Goal: Task Accomplishment & Management: Manage account settings

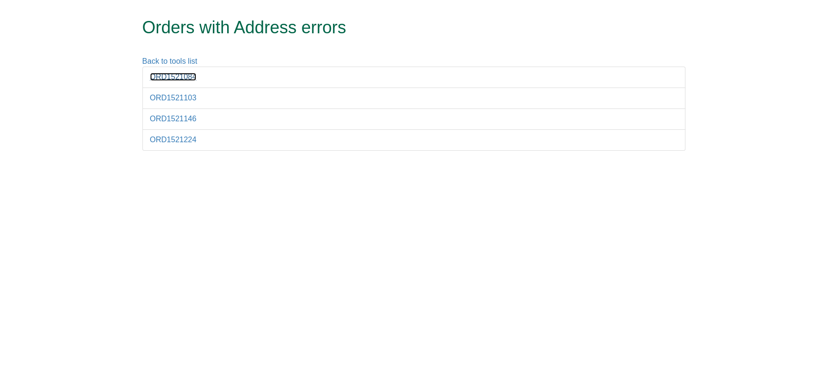
click at [181, 74] on link "ORD1521084" at bounding box center [173, 77] width 47 height 8
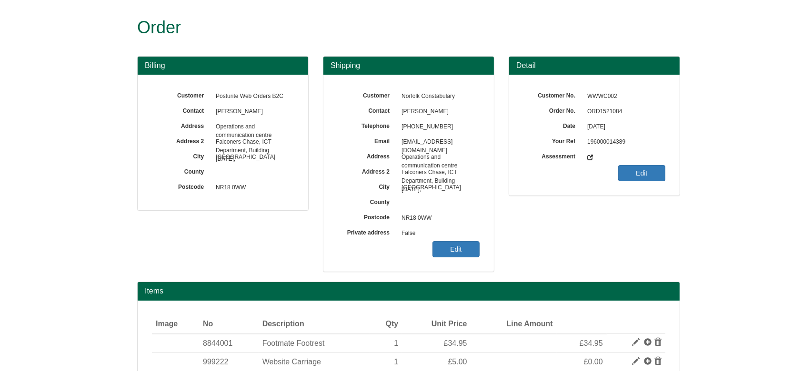
click at [601, 106] on span "ORD1521084" at bounding box center [623, 111] width 83 height 15
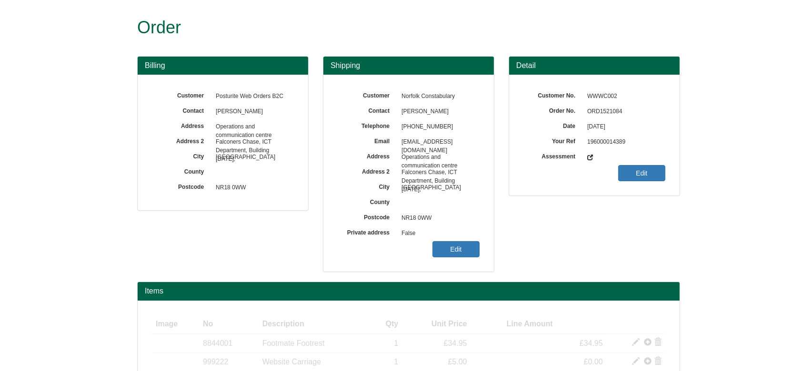
click at [611, 113] on span "ORD1521084" at bounding box center [623, 111] width 83 height 15
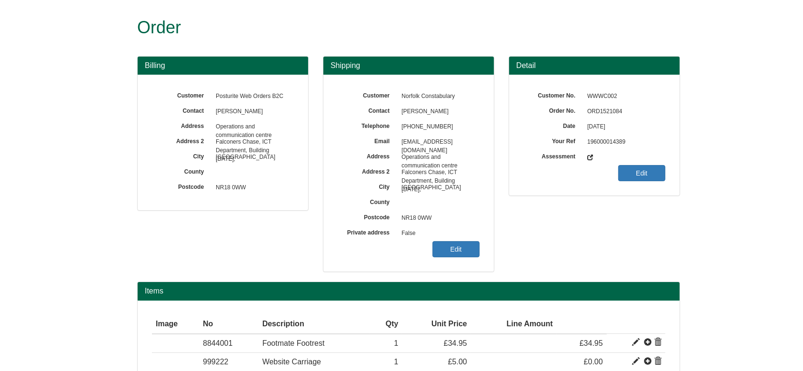
click at [611, 113] on span "ORD1521084" at bounding box center [623, 111] width 83 height 15
copy span "ORD1521084"
click at [441, 246] on link "Edit" at bounding box center [455, 249] width 47 height 16
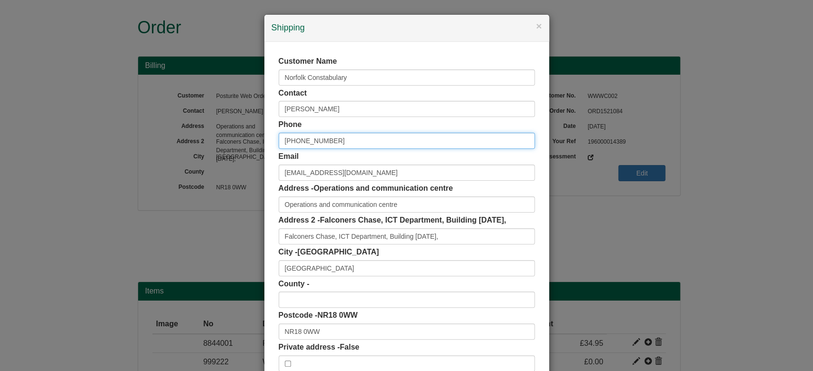
click at [295, 140] on input "+44 1953 424940 x81004" at bounding box center [407, 141] width 256 height 16
drag, startPoint x: 320, startPoint y: 139, endPoint x: 453, endPoint y: 135, distance: 132.9
click at [453, 135] on input "01953 424940 x81004" at bounding box center [407, 141] width 256 height 16
type input "01953 424940"
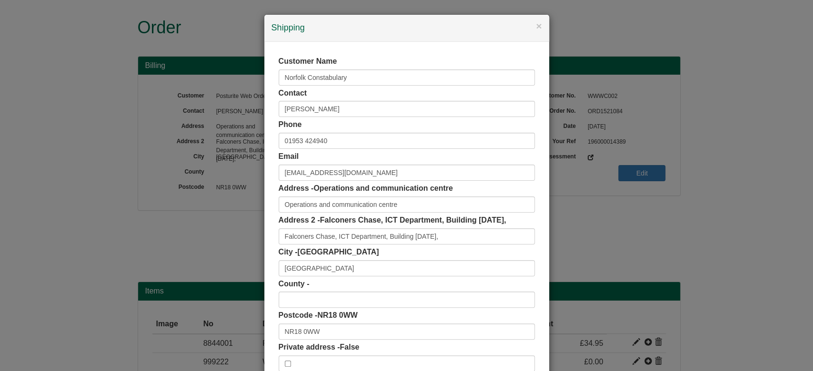
click at [269, 162] on div "Customer Name Norfolk Constabulary Contact Sandra Meadows Phone 01953 424940 Em…" at bounding box center [406, 214] width 285 height 344
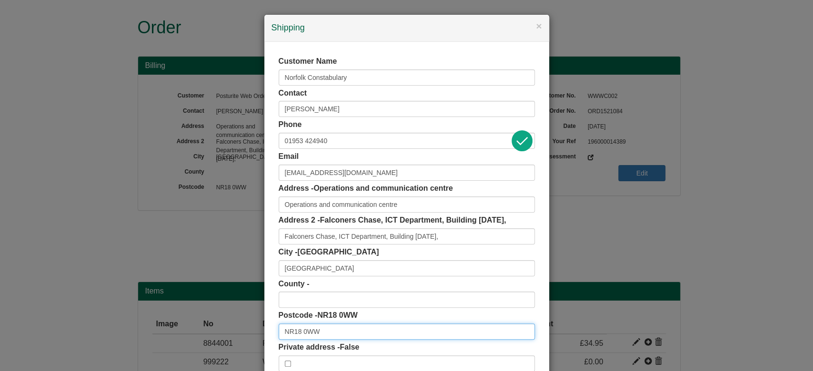
drag, startPoint x: 356, startPoint y: 337, endPoint x: 244, endPoint y: 339, distance: 111.9
click at [244, 339] on div "× Shipping Customer Name Norfolk Constabulary Contact Sandra Meadows Phone 0195…" at bounding box center [406, 185] width 813 height 371
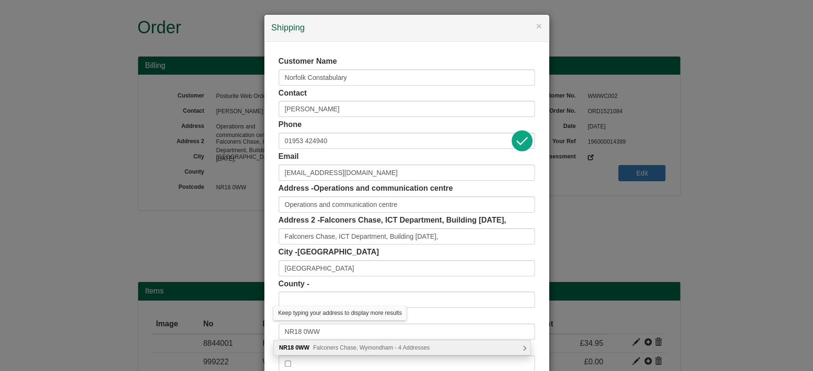
click at [329, 352] on div "NR18 0WW Falconers Chase, Wymondham - 4 Addresses" at bounding box center [402, 348] width 256 height 14
click at [329, 352] on div "Norfolk Constabulary, Jubilee House, Falconers Chase Wymondham, NR18 0WW" at bounding box center [402, 348] width 256 height 14
type input "Norfolk Constabulary"
type input "Jubilee House, Falconers Chase"
type input "Wymondham"
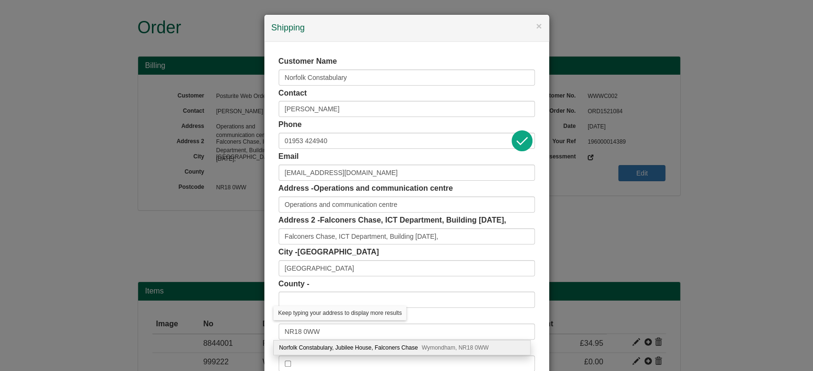
type input "Norfolk"
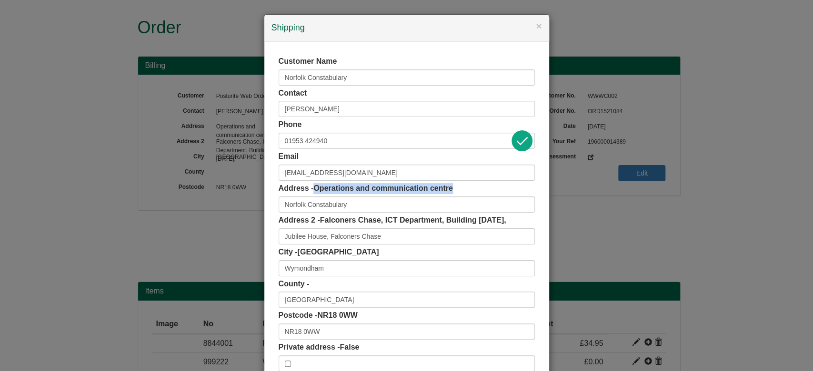
drag, startPoint x: 311, startPoint y: 187, endPoint x: 460, endPoint y: 182, distance: 149.1
click at [460, 182] on div "Customer Name Norfolk Constabulary Contact Sandra Meadows Phone 01953 424940 Em…" at bounding box center [407, 214] width 256 height 316
copy span "Operations and communication centre"
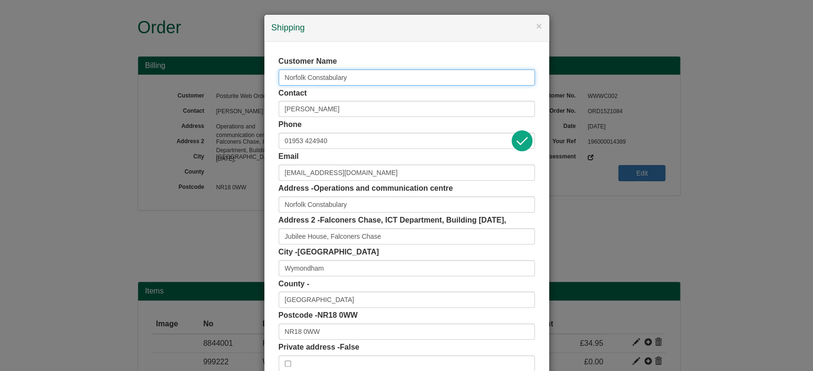
drag, startPoint x: 359, startPoint y: 81, endPoint x: 196, endPoint y: 101, distance: 164.0
click at [196, 101] on div "× Shipping Customer Name Norfolk Constabulary Contact Sandra Meadows Phone 0195…" at bounding box center [406, 185] width 813 height 371
paste input "Operations and communication centre"
type input "Operations and communication centre"
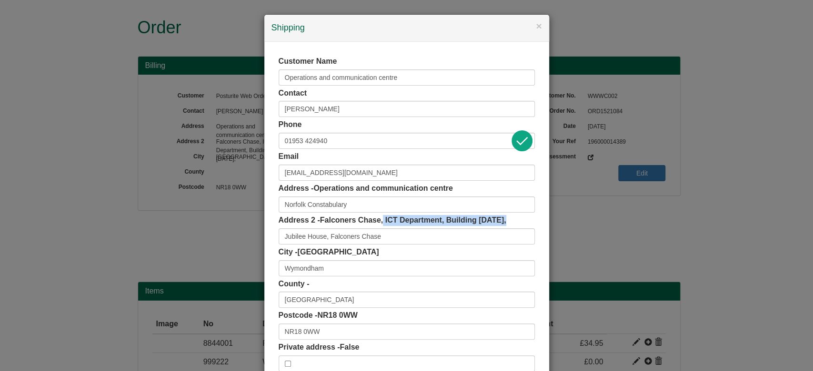
drag, startPoint x: 381, startPoint y: 219, endPoint x: 538, endPoint y: 217, distance: 157.1
click at [538, 217] on div "Customer Name Operations and communication centre Contact Sandra Meadows Phone …" at bounding box center [406, 214] width 285 height 344
copy span "ICT Department, Building 3-1-10,"
click at [471, 242] on input "Jubilee House, Falconers Chase" at bounding box center [407, 237] width 256 height 16
paste input "ICT Department, B"
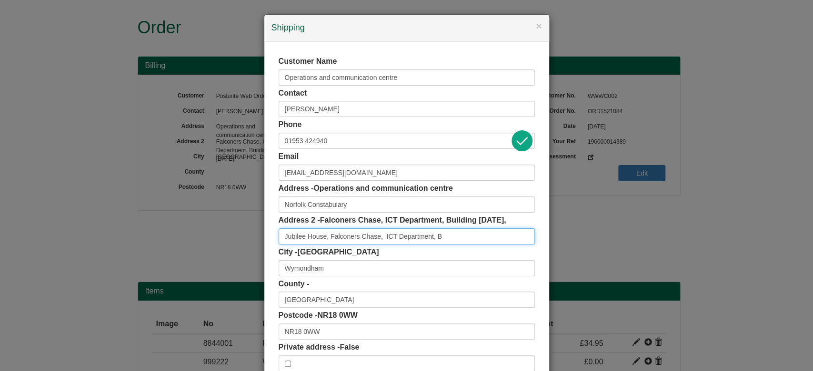
drag, startPoint x: 436, startPoint y: 234, endPoint x: 453, endPoint y: 234, distance: 17.6
click at [453, 234] on input "Jubilee House, Falconers Chase, ICT Department, B" at bounding box center [407, 237] width 256 height 16
type input "Jubilee House, Falconers Chase, ICT Department"
drag, startPoint x: 441, startPoint y: 217, endPoint x: 512, endPoint y: 214, distance: 71.5
click at [512, 214] on div "Customer Name Operations and communication centre Contact Sandra Meadows Phone …" at bounding box center [407, 214] width 256 height 316
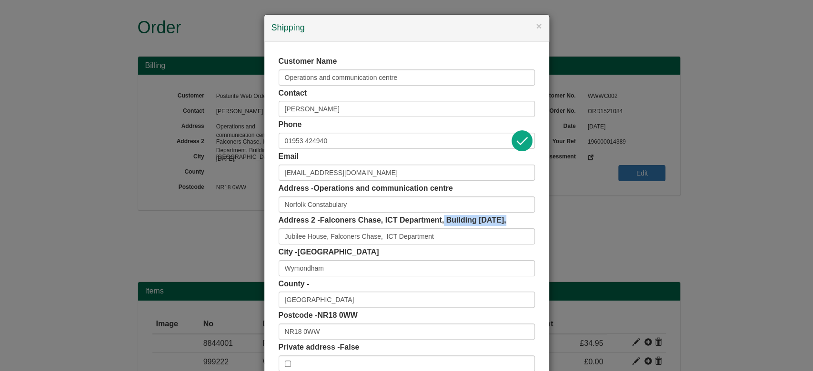
copy span "Building 3-1-10,"
click at [348, 105] on input "Sandra Meadows" at bounding box center [407, 109] width 256 height 16
drag, startPoint x: 382, startPoint y: 219, endPoint x: 507, endPoint y: 219, distance: 124.3
click at [507, 219] on div "Address 2 - Falconers Chase, ICT Department, Building 3-1-10, Jubilee House, Fa…" at bounding box center [407, 230] width 256 height 30
copy span "ICT Department, Building 3-1-10,"
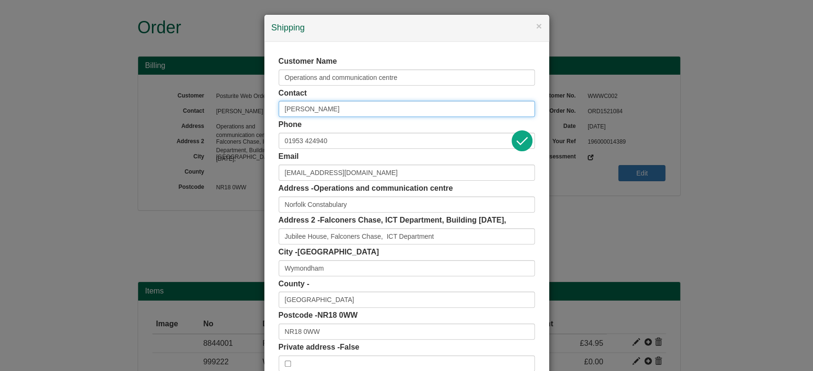
click at [362, 112] on input "Sandra Meadows" at bounding box center [407, 109] width 256 height 16
paste input "ICT Department, Building 3-1-10,"
type input "Sandra Meadows ICT Department, Building 3-1-10"
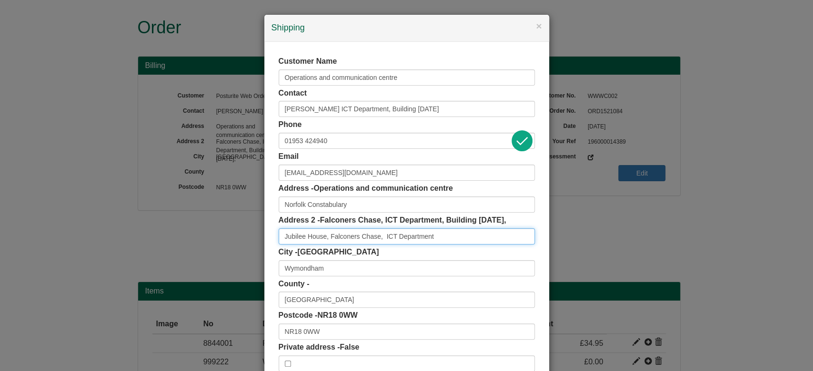
drag, startPoint x: 442, startPoint y: 234, endPoint x: 388, endPoint y: 246, distance: 54.6
click at [388, 246] on div "Customer Name Operations and communication centre Contact Sandra Meadows ICT De…" at bounding box center [407, 214] width 256 height 316
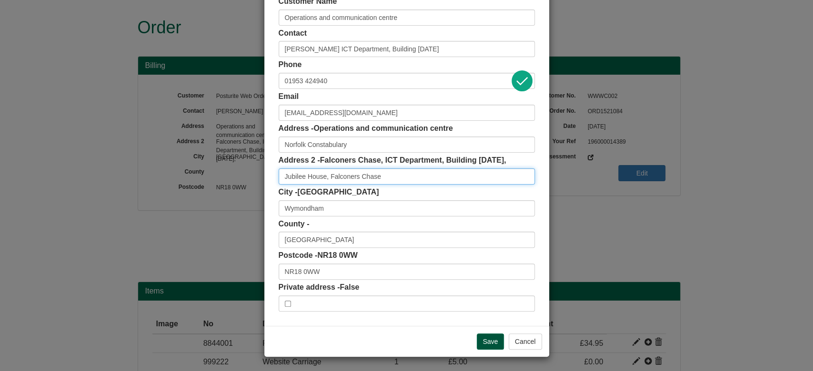
type input "Jubilee House, Falconers Chase"
click at [484, 346] on input "Save" at bounding box center [491, 342] width 28 height 16
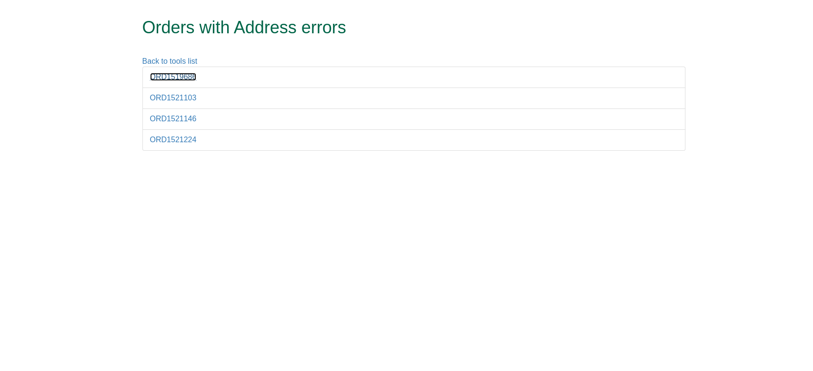
click at [187, 78] on link "ORD1519686" at bounding box center [173, 77] width 47 height 8
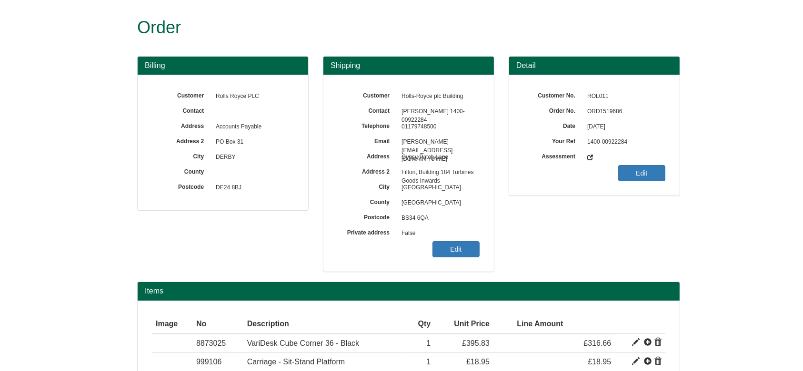
click at [595, 111] on span "ORD1519686" at bounding box center [623, 111] width 83 height 15
copy span "ORD1519686"
click at [468, 255] on link "Edit" at bounding box center [455, 249] width 47 height 16
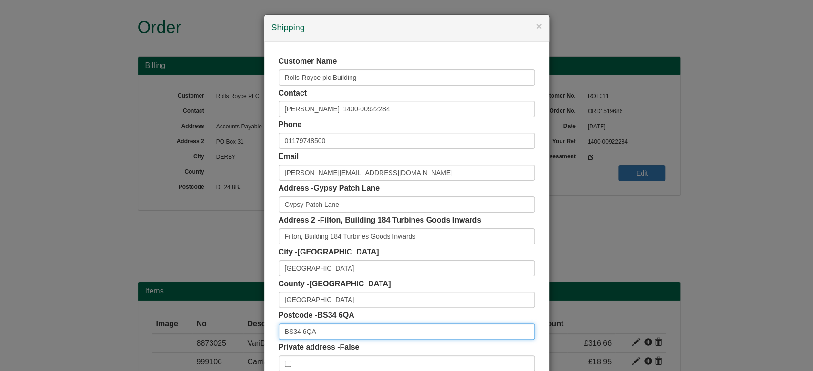
click at [322, 335] on input "BS34 6QA" at bounding box center [407, 332] width 256 height 16
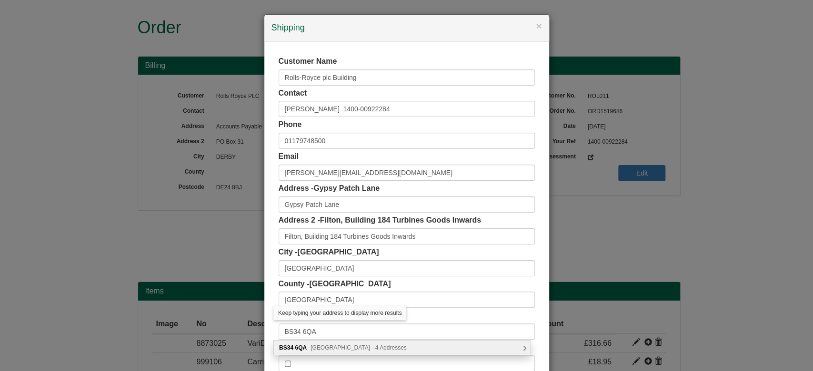
click at [325, 341] on div "BS34 6QA Gloucester Road, Bristol - 4 Addresses" at bounding box center [402, 348] width 256 height 14
type input "BS34 6QA"
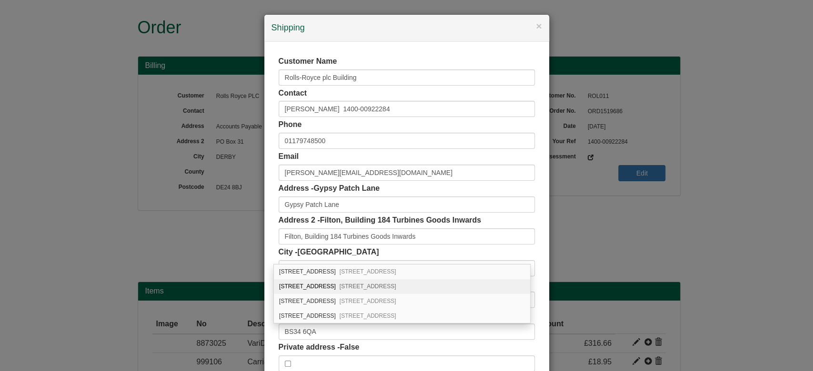
click at [450, 190] on div "Address - Gypsy Patch Lane Gypsy Patch Lane" at bounding box center [407, 198] width 256 height 30
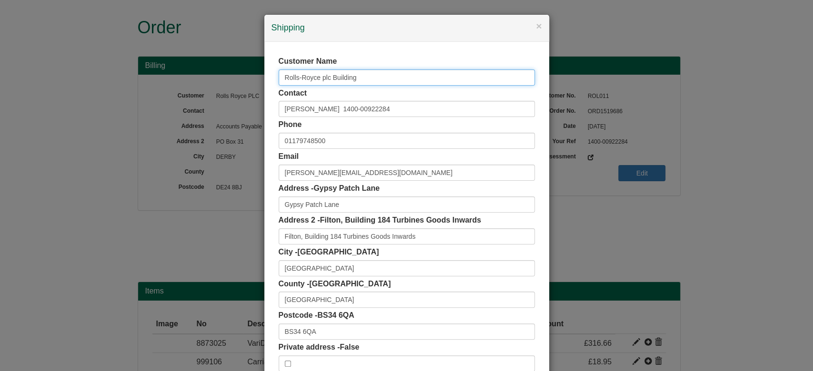
click at [362, 77] on input "Rolls-Royce plc Building" at bounding box center [407, 78] width 256 height 16
drag, startPoint x: 362, startPoint y: 77, endPoint x: 262, endPoint y: 68, distance: 100.4
click at [264, 68] on div "Customer Name Rolls-Royce plc Contact Daniel Dunt 1400-00922284 Phone 011797485…" at bounding box center [406, 214] width 285 height 344
type input "Rolls-Royce plc"
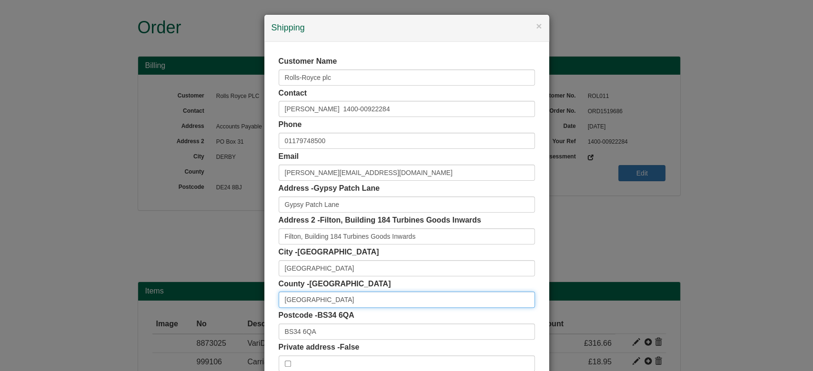
drag, startPoint x: 355, startPoint y: 298, endPoint x: 168, endPoint y: 291, distance: 187.2
click at [168, 291] on div "× Shipping Customer Name Rolls-Royce plc Contact Daniel Dunt 1400-00922284 Phon…" at bounding box center [406, 185] width 813 height 371
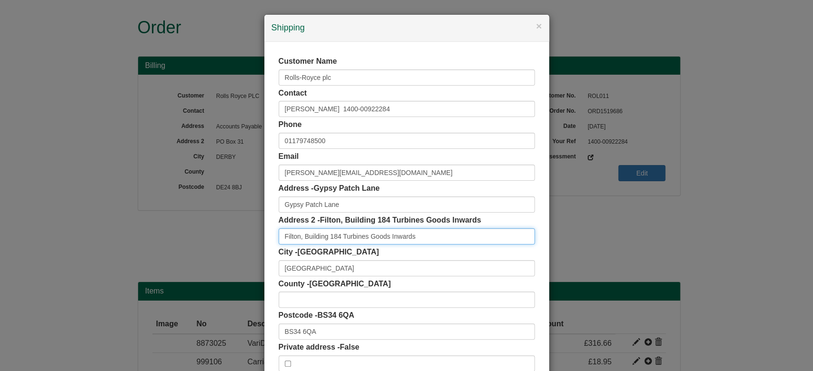
drag, startPoint x: 427, startPoint y: 239, endPoint x: 300, endPoint y: 259, distance: 127.8
click at [300, 259] on div "Customer Name Rolls-Royce plc Contact Daniel Dunt 1400-00922284 Phone 011797485…" at bounding box center [407, 214] width 256 height 316
drag, startPoint x: 377, startPoint y: 114, endPoint x: 317, endPoint y: 119, distance: 60.2
click at [317, 119] on div "Customer Name Rolls-Royce plc Contact Daniel Dunt 1400-00922284 Phone 011797485…" at bounding box center [407, 214] width 256 height 316
paste input "Building 184 Turbines Goods Inwards"
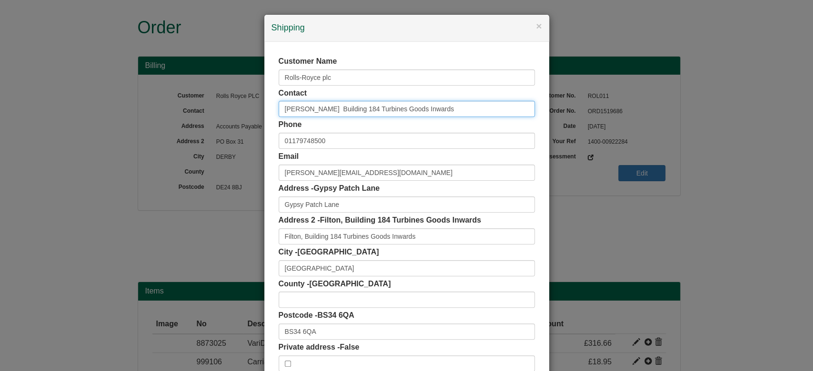
type input "Daniel Dunt Building 184 Turbines Goods Inwards"
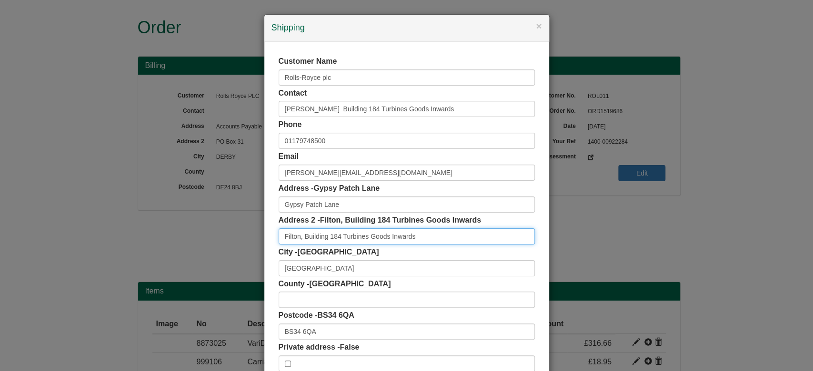
drag, startPoint x: 410, startPoint y: 240, endPoint x: 204, endPoint y: 239, distance: 205.7
click at [204, 239] on div "× Shipping Customer Name Rolls-Royce plc Contact Daniel Dunt Building 184 Turbi…" at bounding box center [406, 185] width 813 height 371
click at [798, 193] on div "× Shipping Customer Name Rolls-Royce plc Contact Daniel Dunt Building 184 Turbi…" at bounding box center [406, 185] width 813 height 371
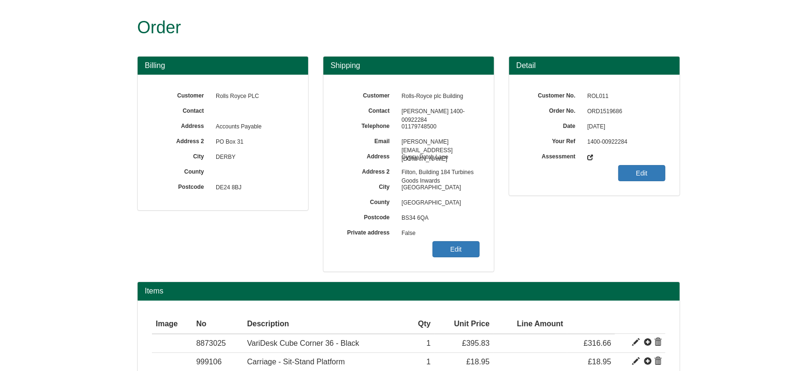
drag, startPoint x: 812, startPoint y: 195, endPoint x: 810, endPoint y: 252, distance: 57.1
click at [453, 253] on link "Edit" at bounding box center [455, 249] width 47 height 16
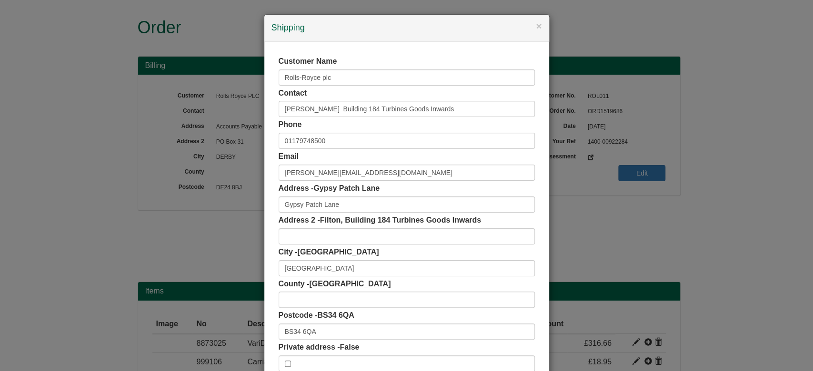
scroll to position [60, 0]
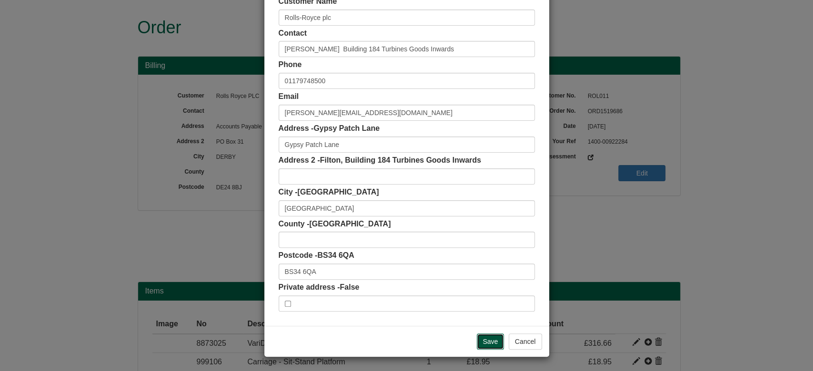
click at [487, 338] on input "Save" at bounding box center [491, 342] width 28 height 16
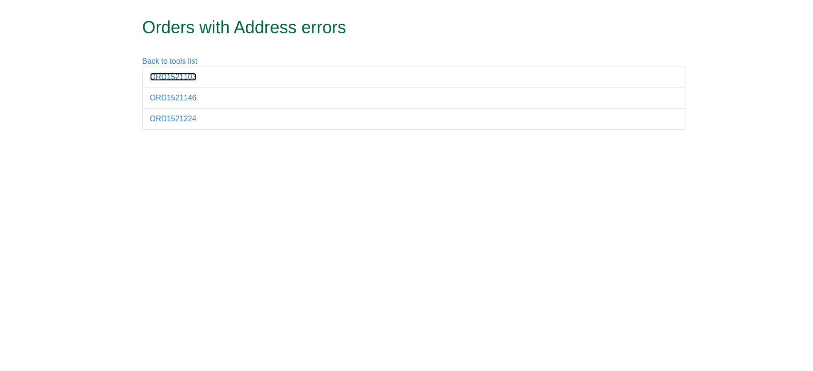
click at [167, 80] on link "ORD1521103" at bounding box center [173, 77] width 47 height 8
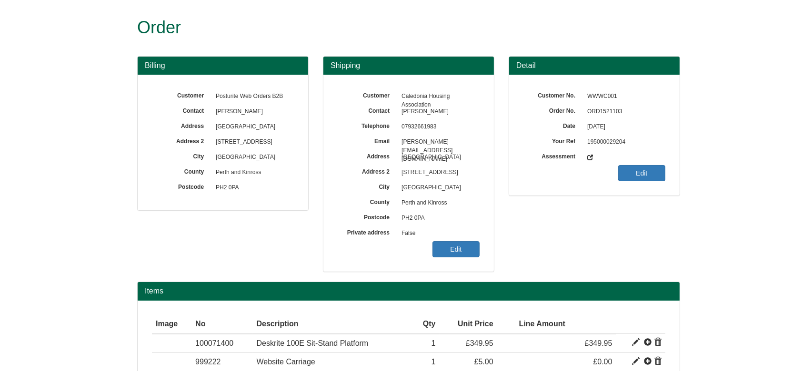
click at [614, 106] on span "ORD1521103" at bounding box center [623, 111] width 83 height 15
click at [609, 110] on span "ORD1521103" at bounding box center [623, 111] width 83 height 15
copy span "ORD1521103"
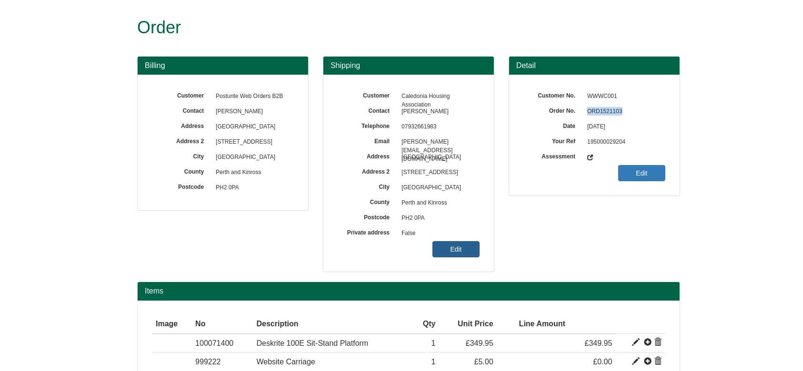
click at [457, 249] on link "Edit" at bounding box center [455, 249] width 47 height 16
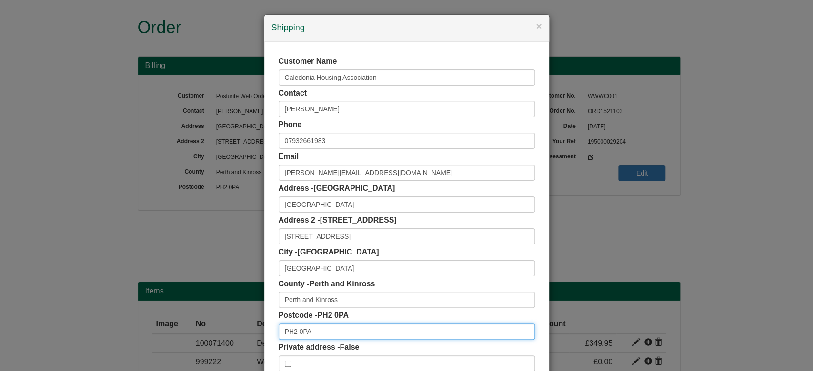
drag, startPoint x: 308, startPoint y: 333, endPoint x: 240, endPoint y: 321, distance: 69.5
click at [240, 321] on div "× Shipping Customer Name Caledonia Housing Association Contact Jennifer Kiddie …" at bounding box center [406, 185] width 813 height 371
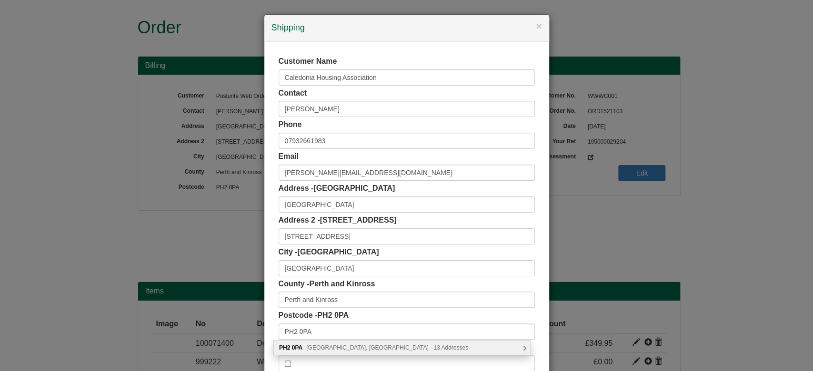
click at [346, 350] on span "Whitefriars Crescent, Perth - 13 Addresses" at bounding box center [387, 348] width 162 height 7
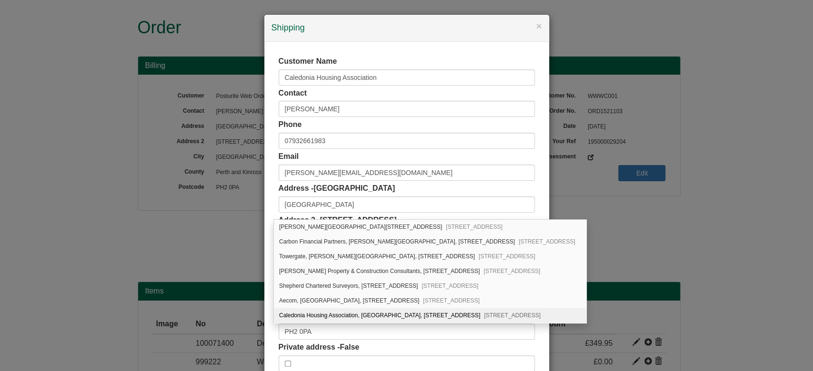
click at [455, 315] on div "Caledonia Housing Association, Saltire House, 3 Whitefriars Crescent Perth, PH2…" at bounding box center [430, 315] width 312 height 15
type input "Caledonia Housing Association"
type input "Saltire House, 3 Whitefriars Crescent"
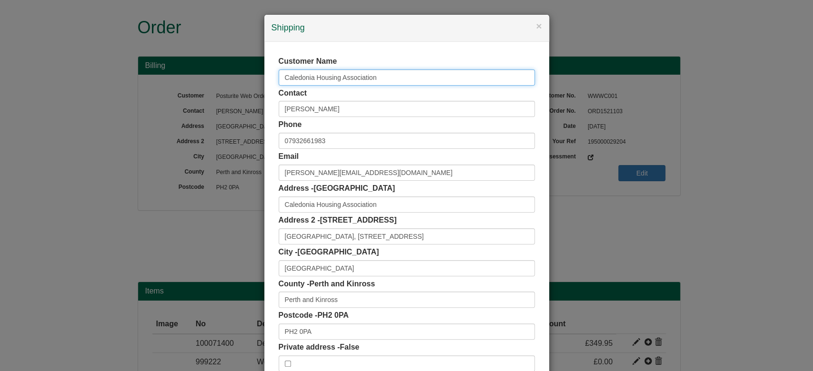
click at [363, 70] on input "Caledonia Housing Association" at bounding box center [407, 78] width 256 height 16
click at [364, 70] on input "Caledonia Housing Association" at bounding box center [407, 78] width 256 height 16
type input "C"
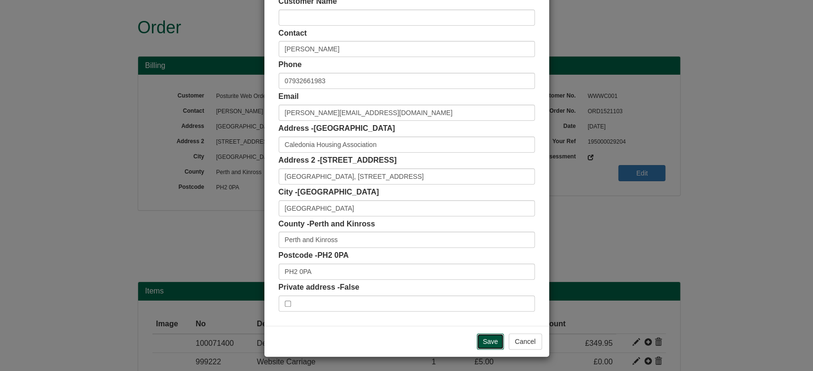
click at [492, 338] on input "Save" at bounding box center [491, 342] width 28 height 16
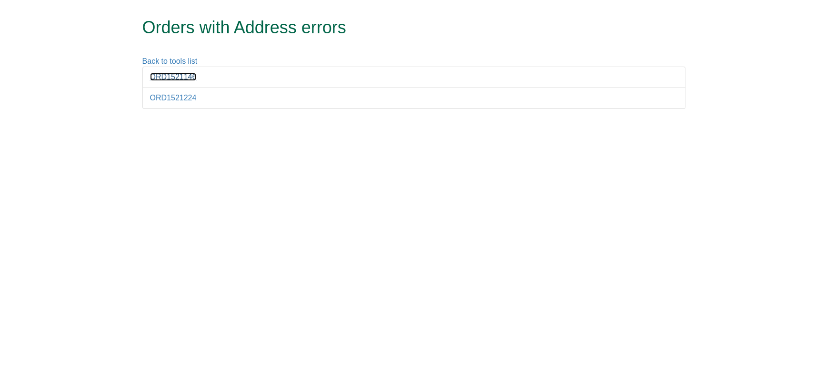
click at [179, 74] on link "ORD1521146" at bounding box center [173, 77] width 47 height 8
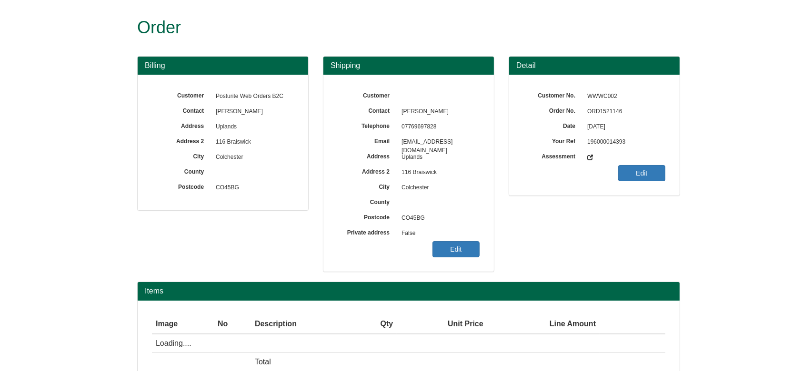
click at [610, 107] on span "ORD1521146" at bounding box center [623, 111] width 83 height 15
copy span "ORD1521146"
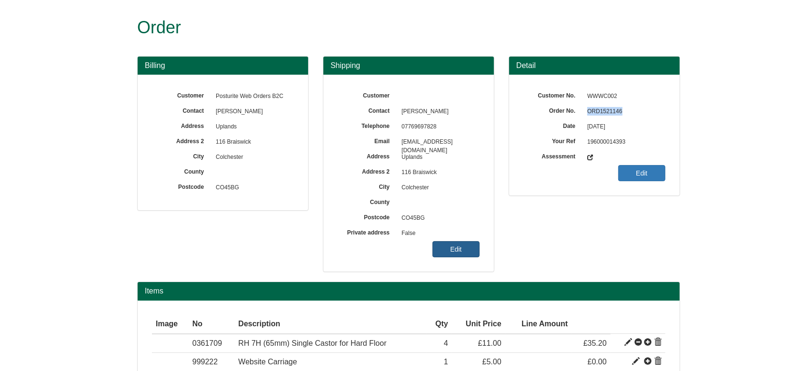
click at [448, 249] on link "Edit" at bounding box center [455, 249] width 47 height 16
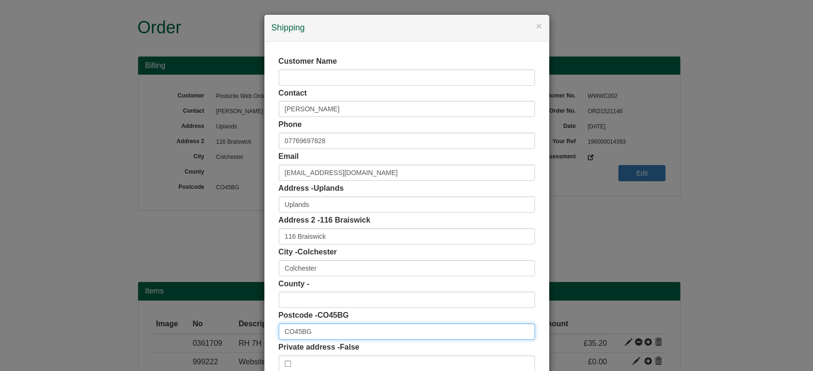
drag, startPoint x: 314, startPoint y: 330, endPoint x: 226, endPoint y: 330, distance: 88.1
click at [226, 330] on div "× Shipping Customer Name Contact [PERSON_NAME] Phone [PHONE_NUMBER] Email [EMAI…" at bounding box center [406, 185] width 813 height 371
paste input "text"
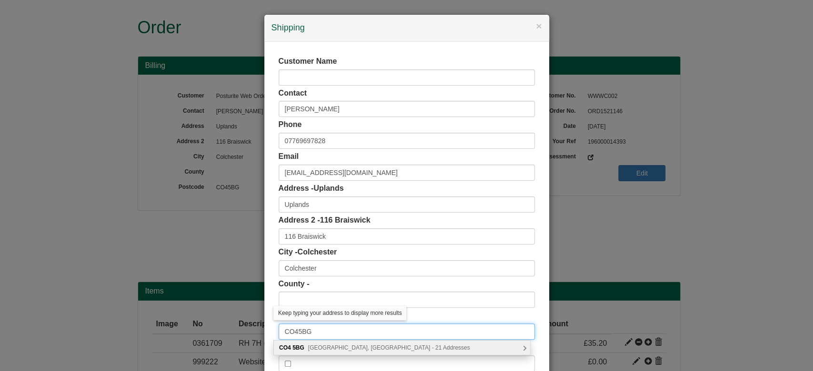
click at [293, 334] on input "CO45BG" at bounding box center [407, 332] width 256 height 16
click at [318, 348] on span "[GEOGRAPHIC_DATA], [GEOGRAPHIC_DATA] - 21 Addresses" at bounding box center [389, 348] width 162 height 7
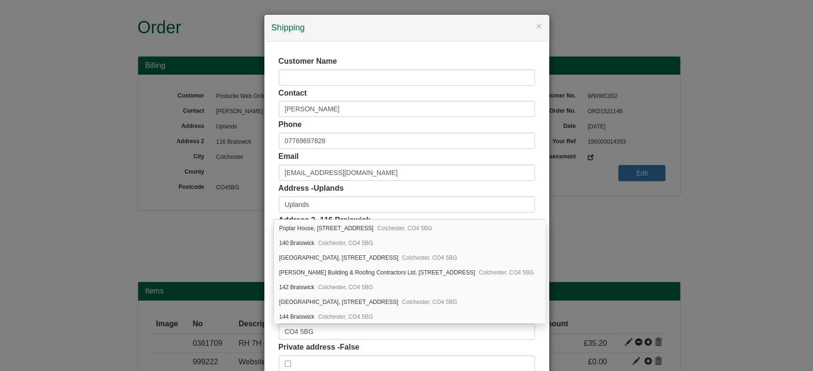
scroll to position [292, 0]
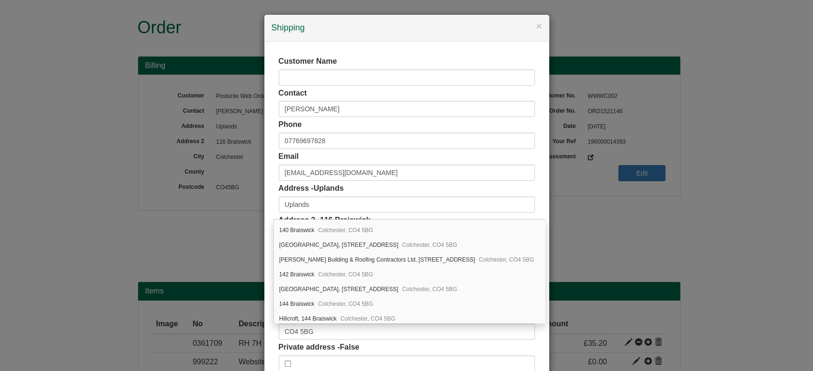
click at [532, 225] on div "Customer Name Contact [PERSON_NAME] Phone [PHONE_NUMBER] Email [EMAIL_ADDRESS][…" at bounding box center [406, 214] width 285 height 344
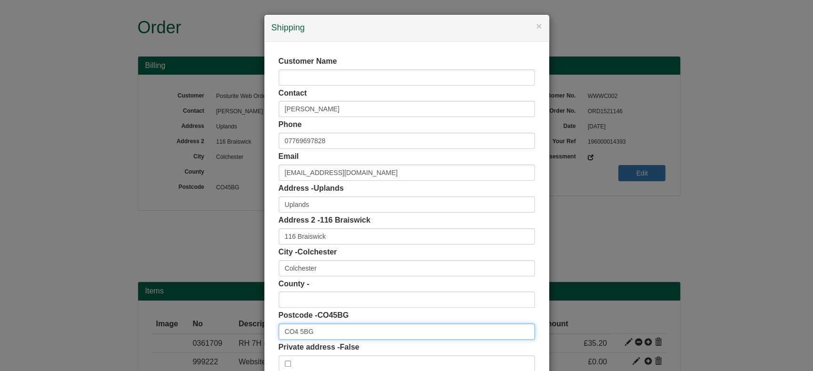
click at [337, 333] on input "CO4 5BG" at bounding box center [407, 332] width 256 height 16
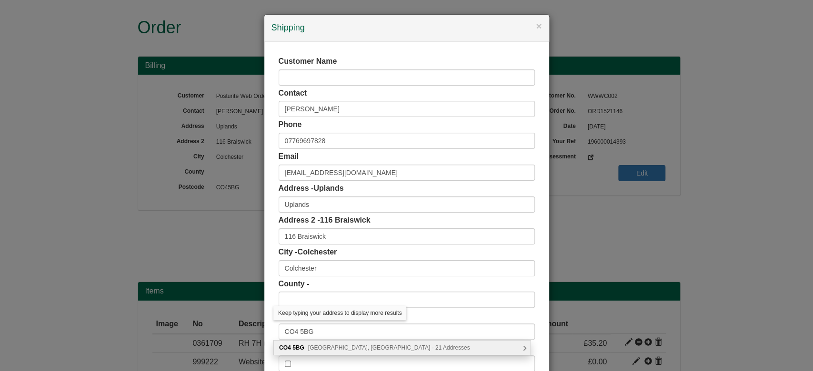
click at [362, 354] on div "CO4 5BG Braiswick, [GEOGRAPHIC_DATA] - 21 Addresses" at bounding box center [402, 348] width 256 height 14
type input "CO4 5BG"
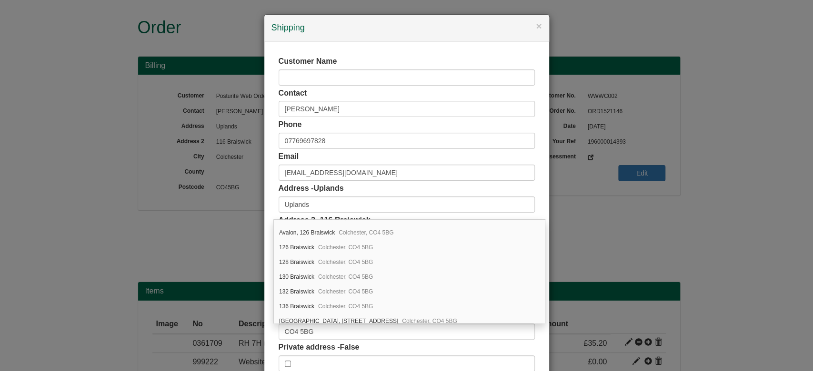
scroll to position [80, 0]
click at [408, 234] on div "[STREET_ADDRESS]" at bounding box center [409, 235] width 271 height 15
type input "116 Braiswick"
type input "[GEOGRAPHIC_DATA]"
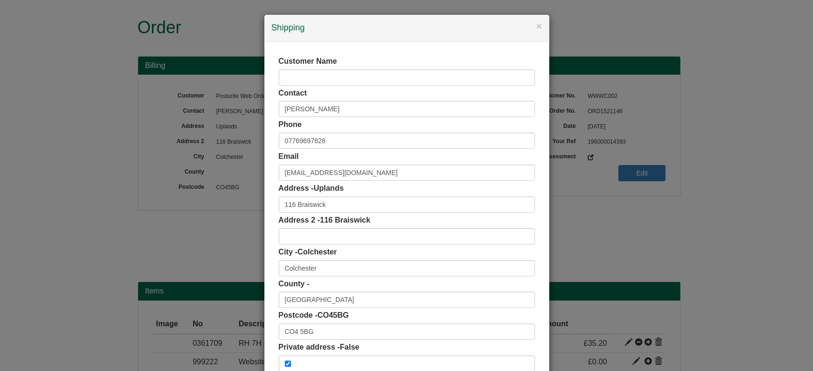
scroll to position [60, 0]
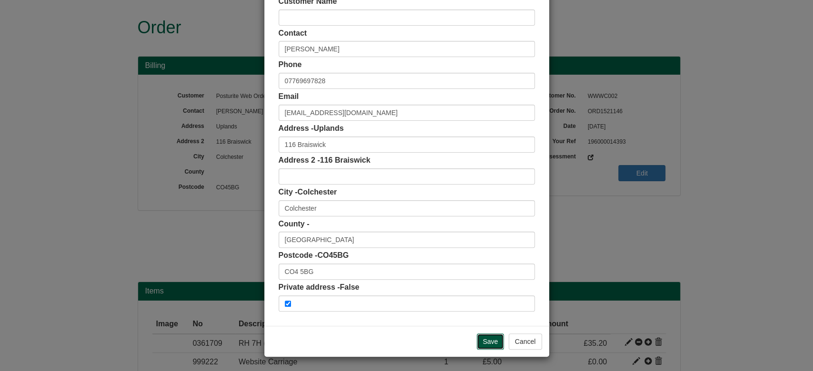
click at [477, 335] on input "Save" at bounding box center [491, 342] width 28 height 16
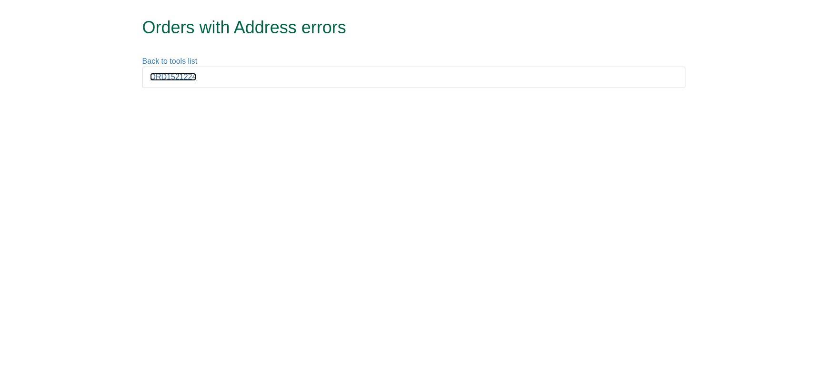
click at [165, 78] on link "ORD1521224" at bounding box center [173, 77] width 47 height 8
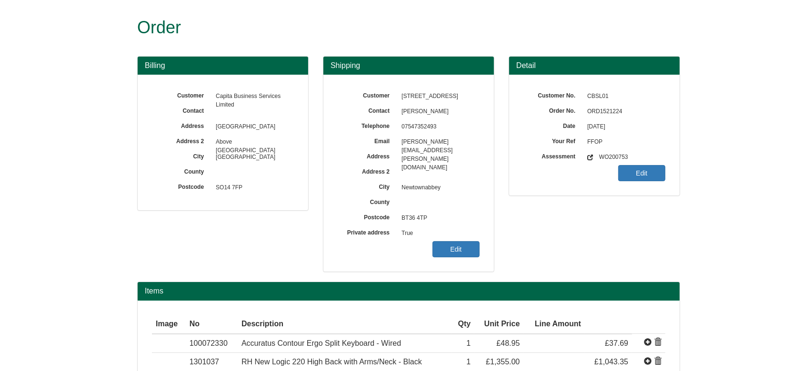
click at [617, 114] on span "ORD1521224" at bounding box center [623, 111] width 83 height 15
copy span "ORD1521224"
click at [464, 243] on link "Edit" at bounding box center [455, 249] width 47 height 16
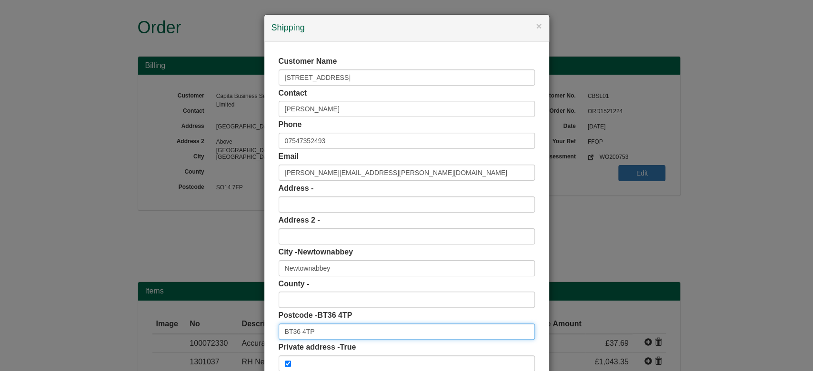
drag, startPoint x: 331, startPoint y: 333, endPoint x: 240, endPoint y: 335, distance: 90.9
click at [240, 335] on div "× Shipping Customer Name 645 Doagh Road Contact Helen Kerr Phone 07547352493 Em…" at bounding box center [406, 185] width 813 height 371
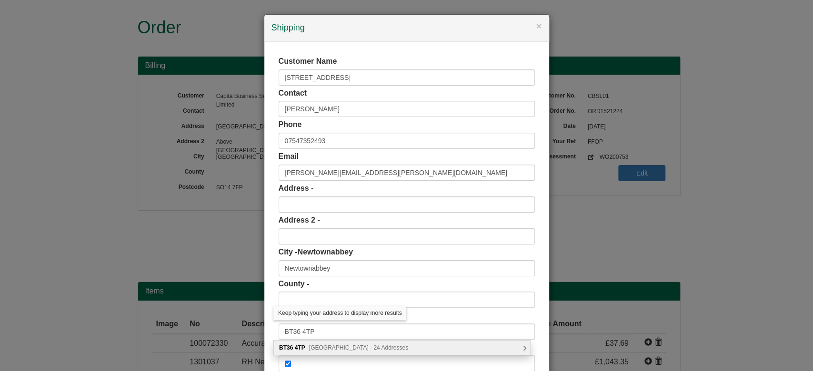
click at [297, 341] on div "BT36 4TP Doagh Road, Newtownabbey - 24 Addresses" at bounding box center [402, 348] width 256 height 14
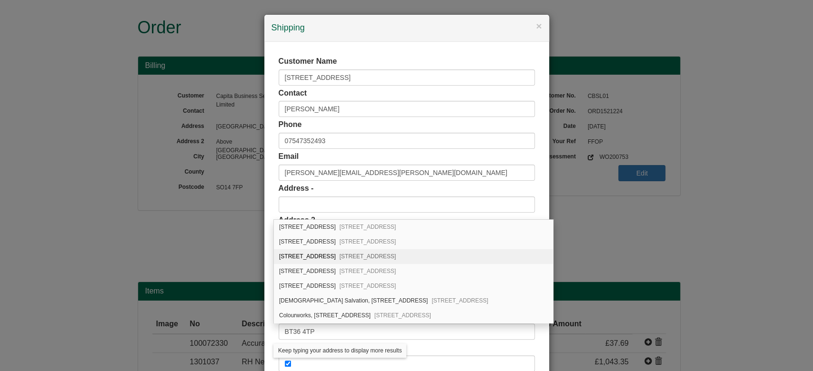
click at [374, 255] on span "Newtownabbey, BT36 4TP" at bounding box center [367, 256] width 57 height 7
type input "645 Doagh Road"
type input "County Antrim"
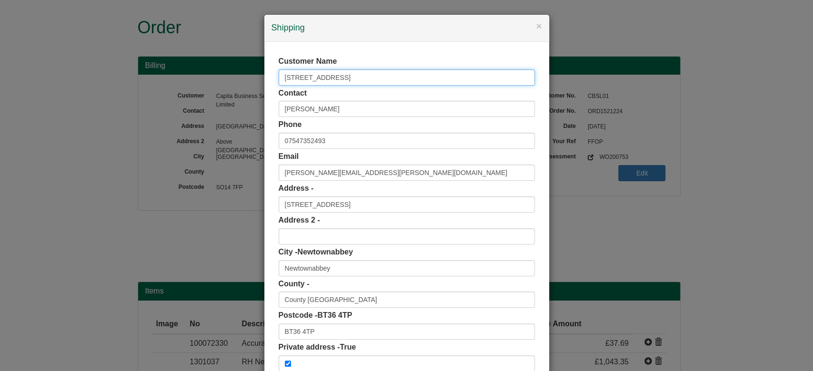
drag, startPoint x: 345, startPoint y: 79, endPoint x: 222, endPoint y: 75, distance: 122.9
click at [222, 75] on div "× Shipping Customer Name 645 Doagh Road Contact Helen Kerr Phone 07547352493 Em…" at bounding box center [406, 185] width 813 height 371
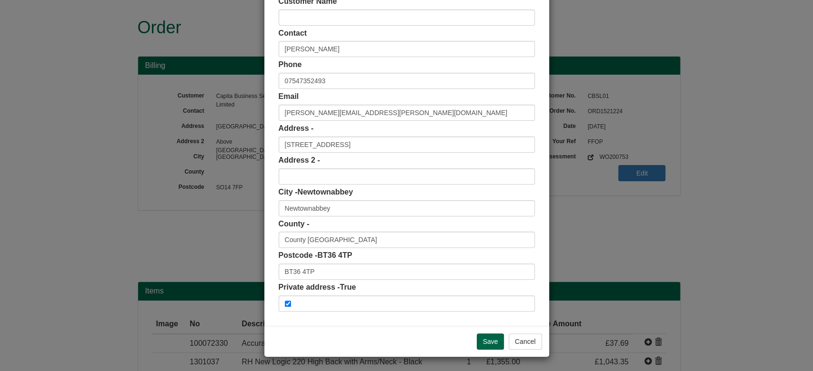
click at [499, 350] on div "Save Cancel" at bounding box center [406, 341] width 285 height 31
click at [489, 343] on input "Save" at bounding box center [491, 342] width 28 height 16
